Goal: Information Seeking & Learning: Learn about a topic

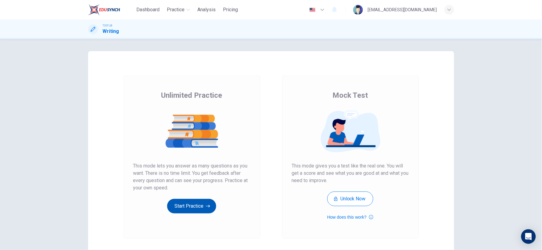
click at [187, 206] on button "Start Practice" at bounding box center [191, 206] width 49 height 15
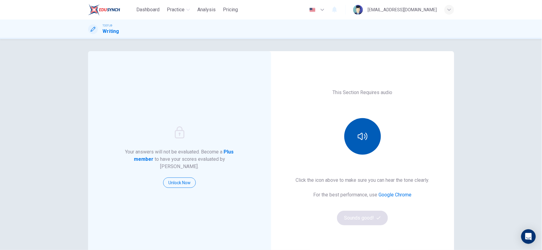
click at [358, 132] on icon "button" at bounding box center [363, 137] width 10 height 10
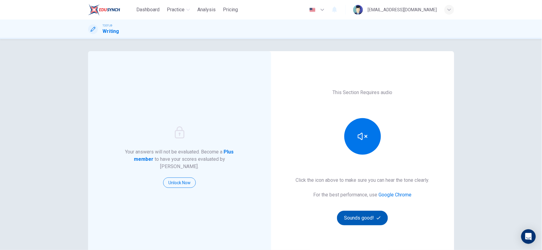
click at [361, 215] on button "Sounds good!" at bounding box center [362, 218] width 51 height 15
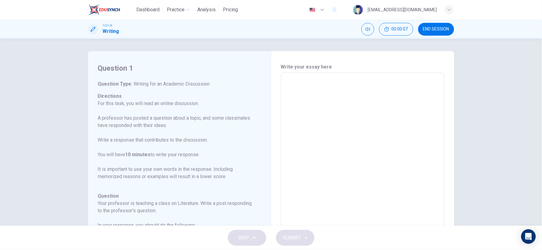
click at [324, 77] on div "x ​" at bounding box center [363, 175] width 164 height 204
click at [401, 28] on span "00:00:19" at bounding box center [400, 29] width 16 height 5
click at [437, 29] on span "END SESSION" at bounding box center [436, 29] width 26 height 5
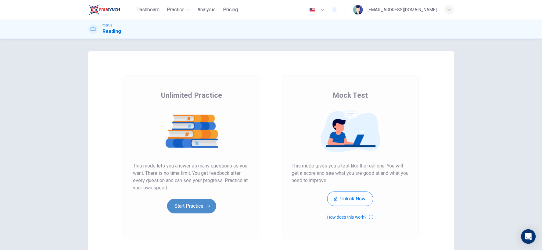
click at [193, 204] on button "Start Practice" at bounding box center [191, 206] width 49 height 15
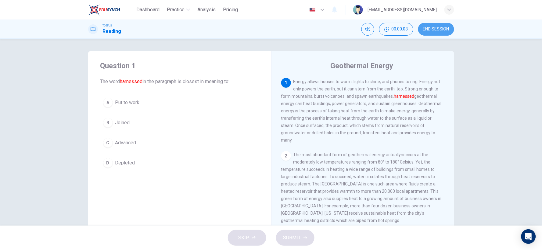
click at [441, 28] on span "END SESSION" at bounding box center [436, 29] width 26 height 5
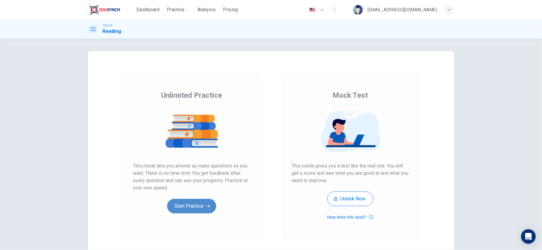
click at [182, 199] on button "Start Practice" at bounding box center [191, 206] width 49 height 15
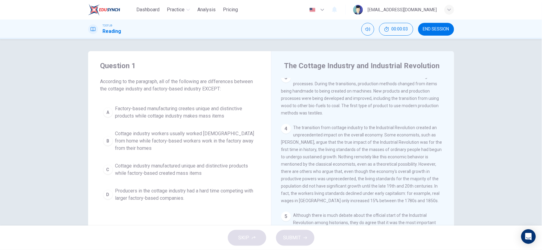
scroll to position [124, 0]
click at [436, 31] on span "END SESSION" at bounding box center [436, 29] width 26 height 5
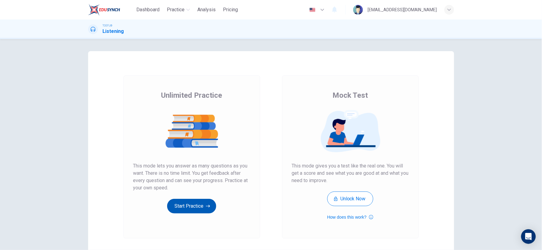
click at [189, 205] on button "Start Practice" at bounding box center [191, 206] width 49 height 15
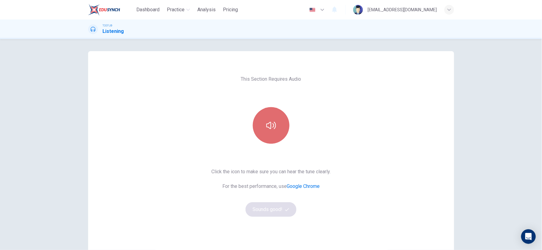
click at [266, 129] on icon "button" at bounding box center [271, 126] width 10 height 10
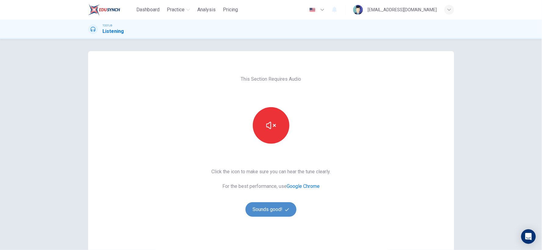
click at [270, 207] on button "Sounds good!" at bounding box center [271, 210] width 51 height 15
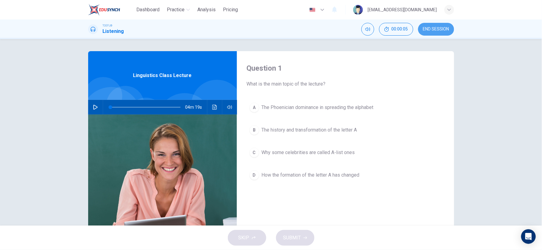
click at [435, 29] on span "END SESSION" at bounding box center [436, 29] width 26 height 5
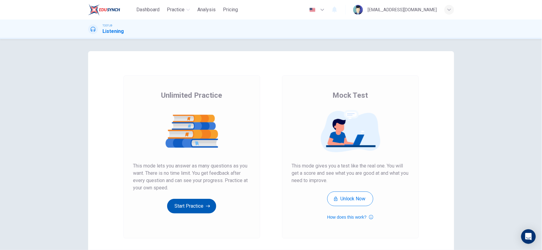
click at [202, 207] on button "Start Practice" at bounding box center [191, 206] width 49 height 15
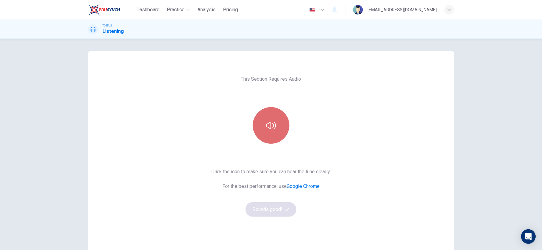
click at [266, 128] on icon "button" at bounding box center [271, 126] width 10 height 10
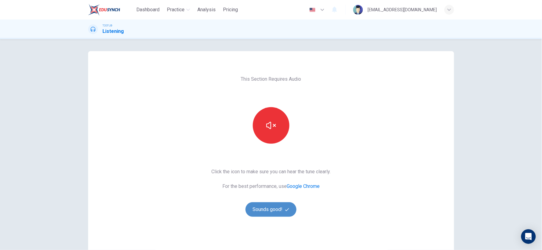
click at [269, 203] on button "Sounds good!" at bounding box center [271, 210] width 51 height 15
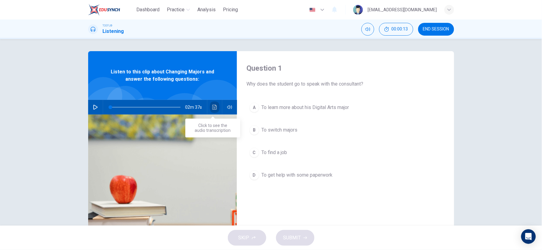
click at [212, 104] on button "Click to see the audio transcription" at bounding box center [215, 107] width 10 height 15
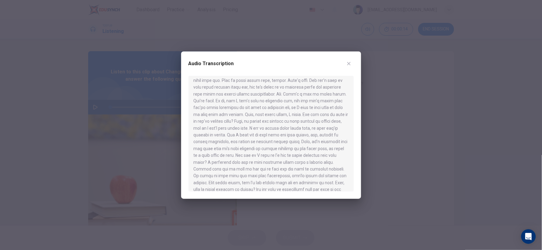
scroll to position [113, 0]
click at [348, 60] on button "button" at bounding box center [349, 64] width 10 height 10
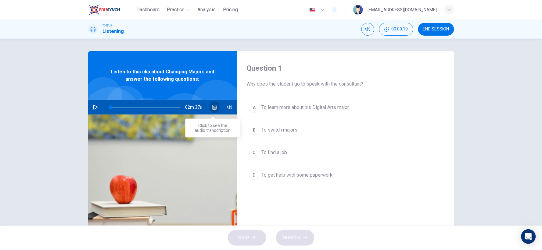
click at [212, 106] on icon "Click to see the audio transcription" at bounding box center [214, 107] width 5 height 5
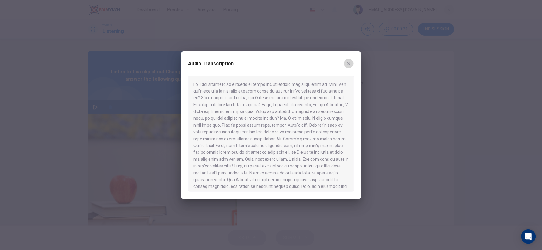
click at [349, 63] on icon "button" at bounding box center [348, 63] width 3 height 3
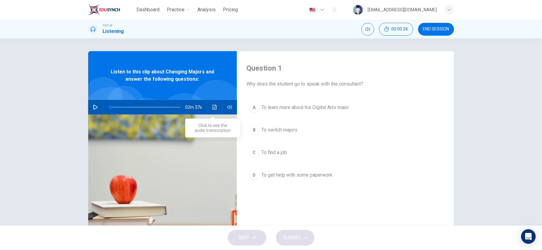
click at [212, 107] on icon "Click to see the audio transcription" at bounding box center [214, 107] width 5 height 5
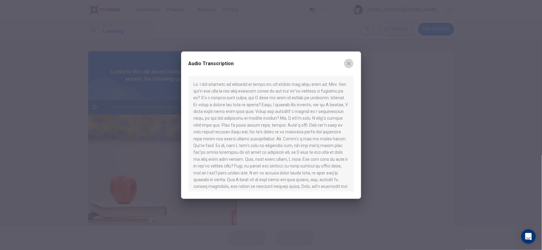
click at [349, 63] on icon "button" at bounding box center [349, 63] width 5 height 5
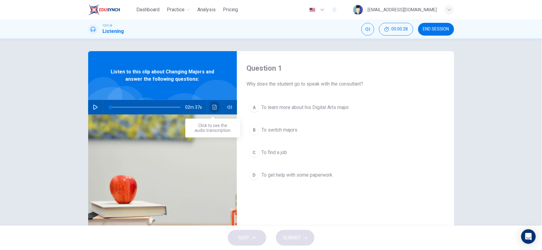
click at [215, 106] on button "Click to see the audio transcription" at bounding box center [215, 107] width 10 height 15
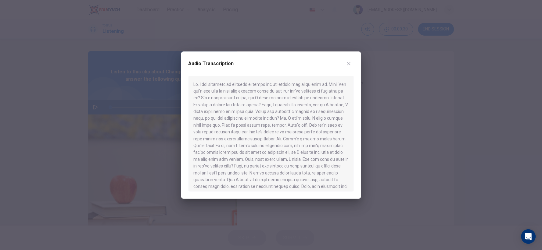
click at [349, 62] on icon "button" at bounding box center [349, 63] width 5 height 5
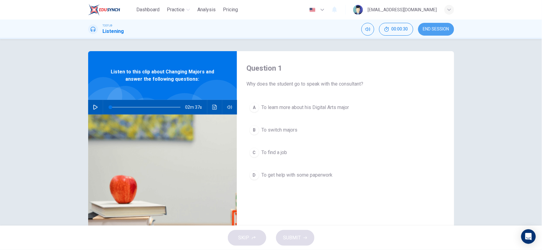
click at [439, 28] on span "END SESSION" at bounding box center [436, 29] width 26 height 5
